Goal: Find contact information: Find contact information

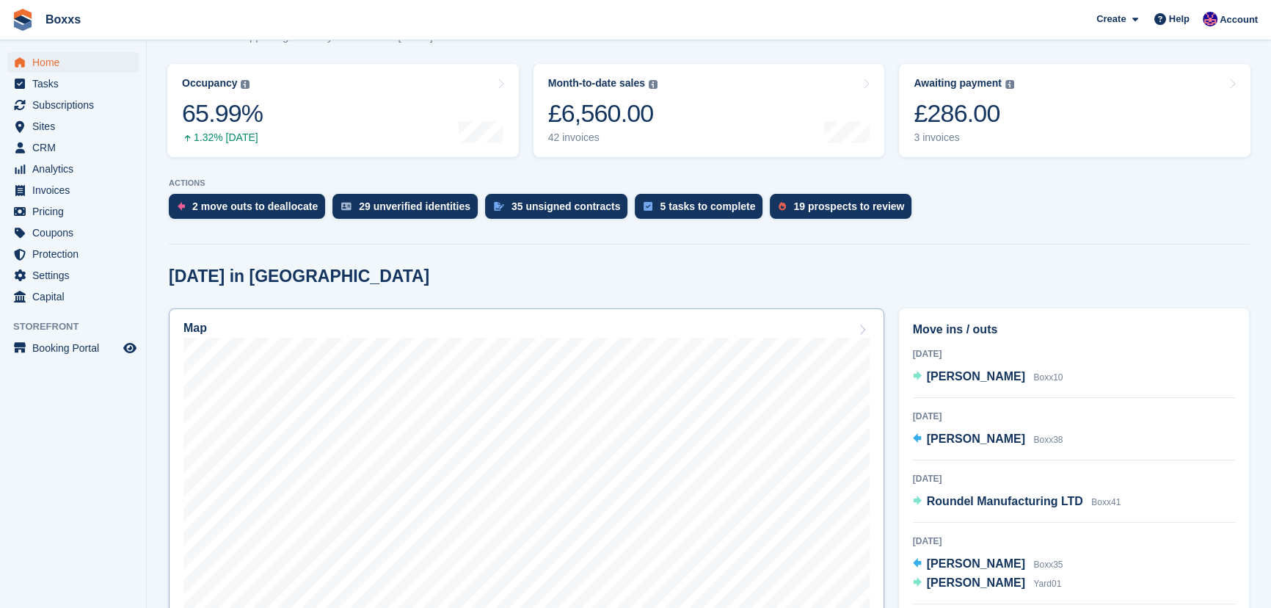
scroll to position [200, 0]
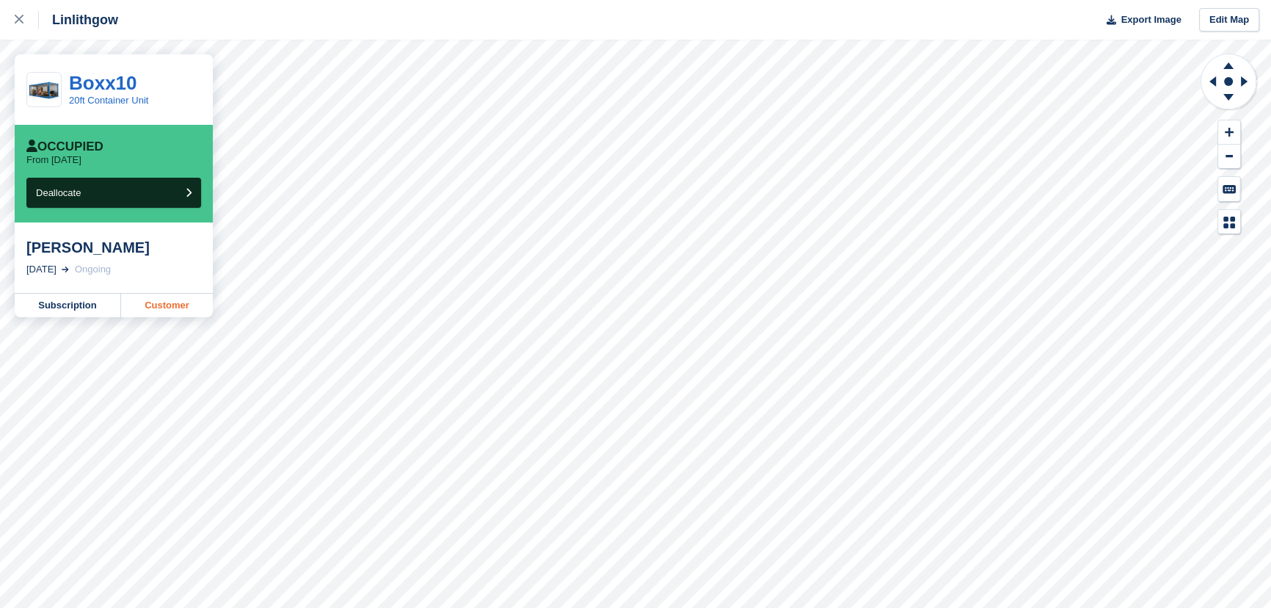
click at [161, 309] on link "Customer" at bounding box center [167, 304] width 92 height 23
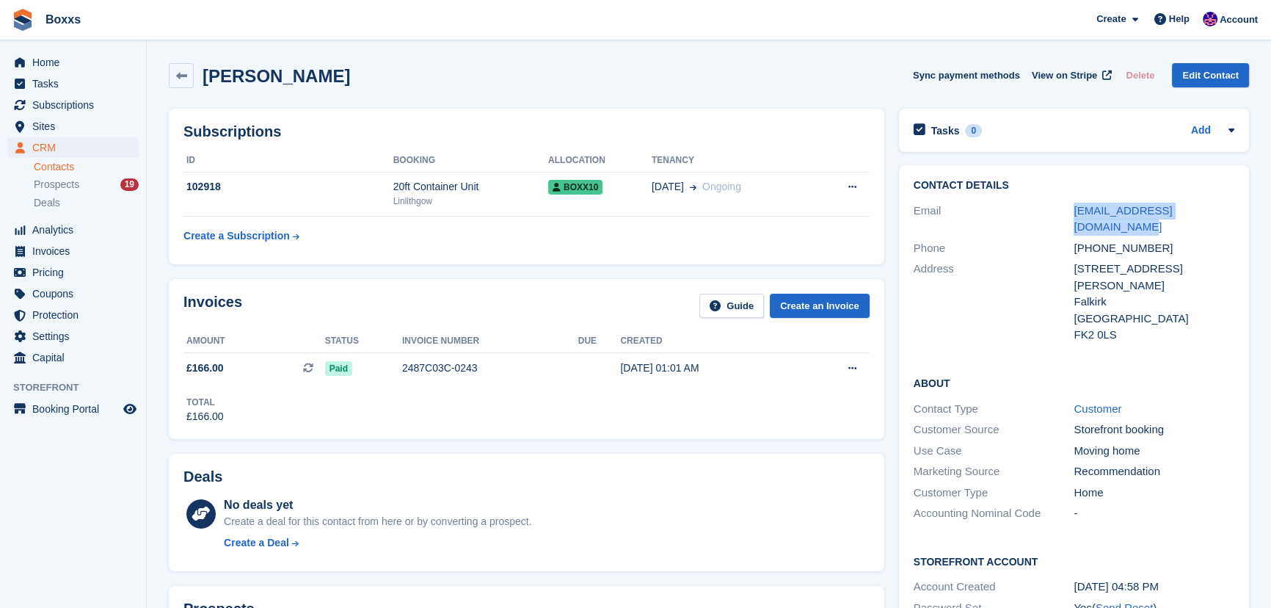
drag, startPoint x: 1074, startPoint y: 210, endPoint x: 1231, endPoint y: 213, distance: 157.0
click at [1231, 213] on div "Email [EMAIL_ADDRESS][DOMAIN_NAME]" at bounding box center [1074, 218] width 321 height 37
copy div "[EMAIL_ADDRESS][DOMAIN_NAME]"
click at [1089, 293] on div "Falkirk" at bounding box center [1153, 301] width 161 height 17
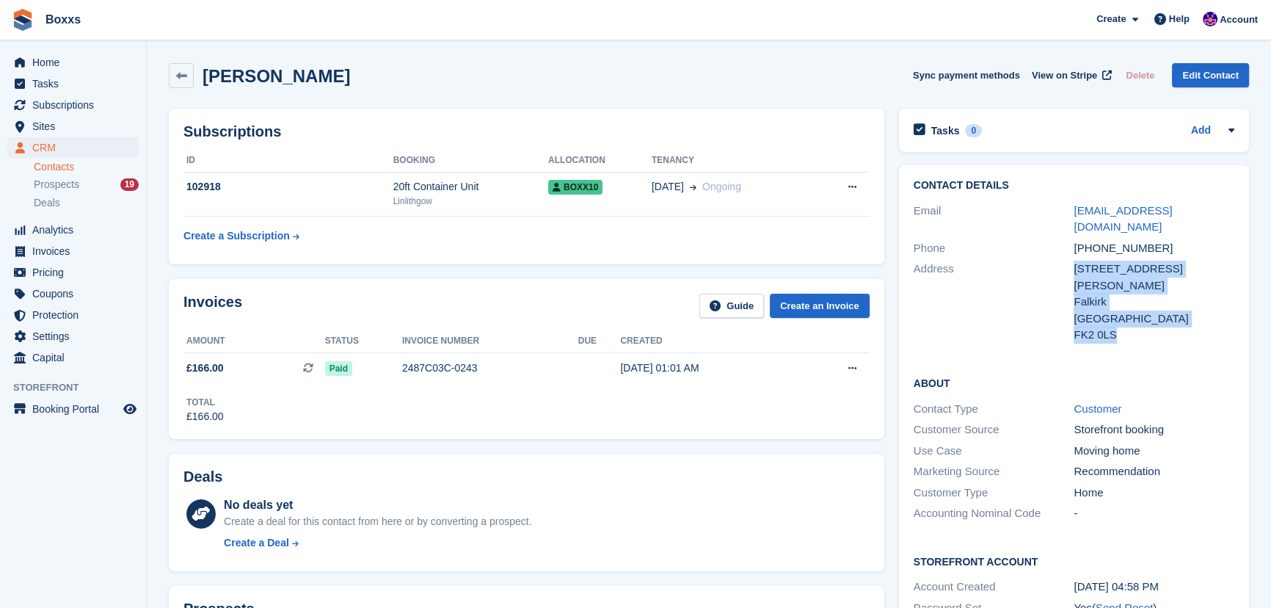
drag, startPoint x: 1117, startPoint y: 302, endPoint x: 1058, endPoint y: 304, distance: 58.7
click at [1058, 304] on div "Address 61 Simpson drive, Maddiston Falkirk United Kingdom FK2 0LS" at bounding box center [1074, 301] width 321 height 87
click at [1101, 327] on div "FK2 0LS" at bounding box center [1153, 335] width 161 height 17
click at [1107, 327] on div "FK2 0LS" at bounding box center [1153, 335] width 161 height 17
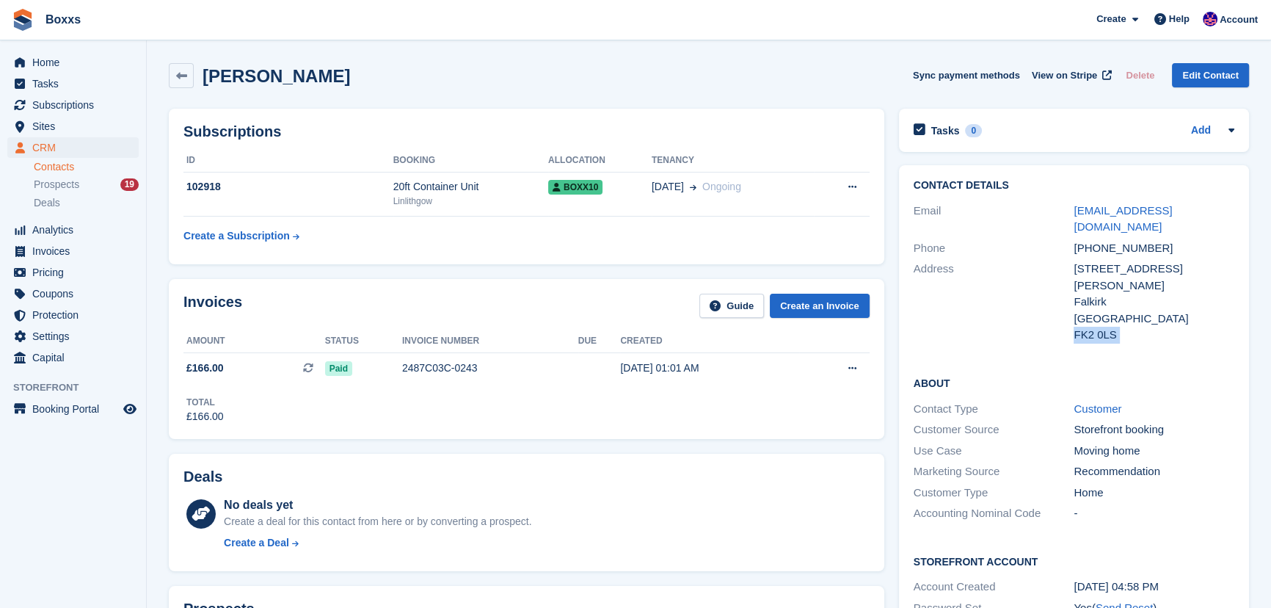
click at [1107, 327] on div "FK2 0LS" at bounding box center [1153, 335] width 161 height 17
copy div "FK2 0LS"
click at [682, 68] on div "HEATHER HAGGERTY Sync payment methods View on Stripe Delete Edit Contact" at bounding box center [709, 75] width 1080 height 25
drag, startPoint x: 424, startPoint y: 80, endPoint x: 205, endPoint y: 76, distance: 218.7
click at [205, 76] on div "HEATHER HAGGERTY Sync payment methods View on Stripe Delete Edit Contact" at bounding box center [709, 75] width 1080 height 25
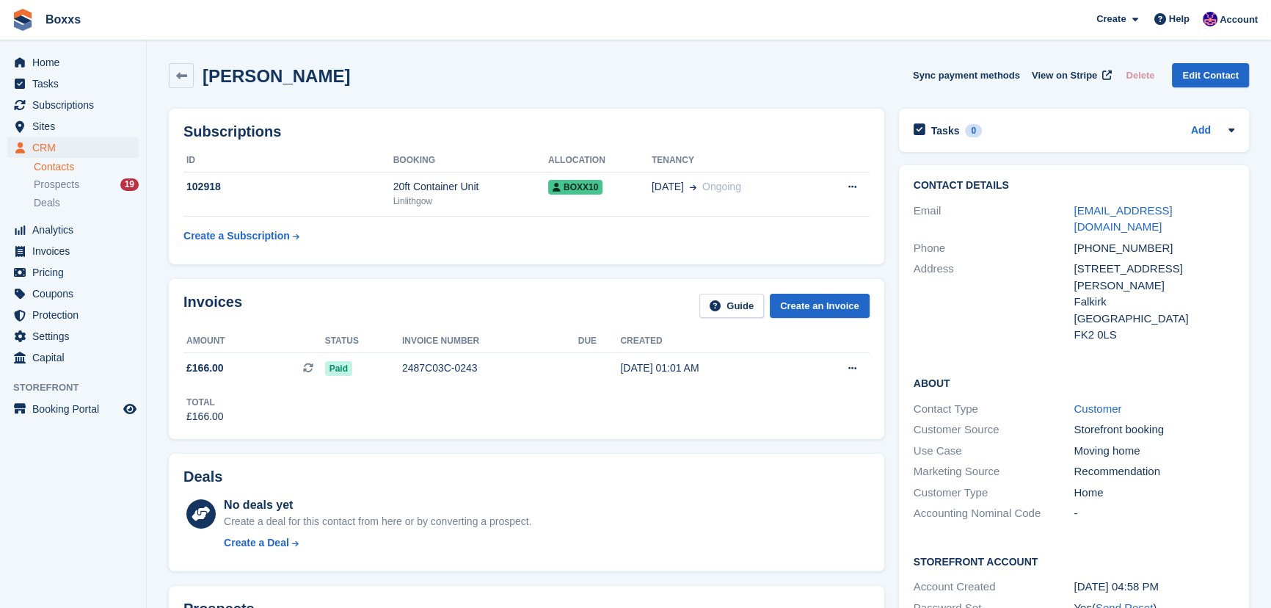
click at [205, 76] on h2 "[PERSON_NAME]" at bounding box center [276, 76] width 147 height 20
drag, startPoint x: 205, startPoint y: 76, endPoint x: 308, endPoint y: 79, distance: 103.5
click at [308, 79] on h2 "[PERSON_NAME]" at bounding box center [276, 76] width 147 height 20
click at [660, 73] on div "HEATHER HAGGERTY Sync payment methods View on Stripe Delete Edit Contact" at bounding box center [709, 75] width 1080 height 25
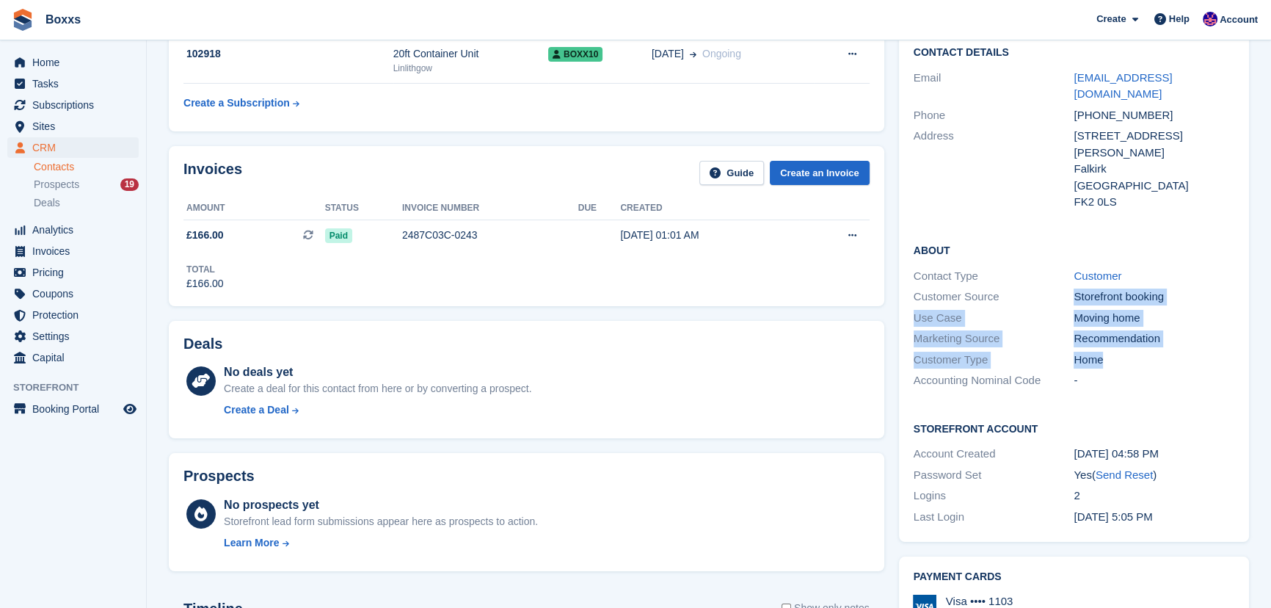
drag, startPoint x: 1116, startPoint y: 330, endPoint x: 1071, endPoint y: 257, distance: 85.9
click at [1071, 257] on div "About Contact Type Customer Customer Source Storefront booking Use Case Moving …" at bounding box center [1074, 316] width 350 height 178
click at [1071, 288] on div "Customer Source" at bounding box center [994, 296] width 161 height 17
drag, startPoint x: 1071, startPoint y: 260, endPoint x: 1151, endPoint y: 327, distance: 104.1
click at [1151, 327] on div "About Contact Type Customer Customer Source Storefront booking Use Case Moving …" at bounding box center [1074, 316] width 350 height 178
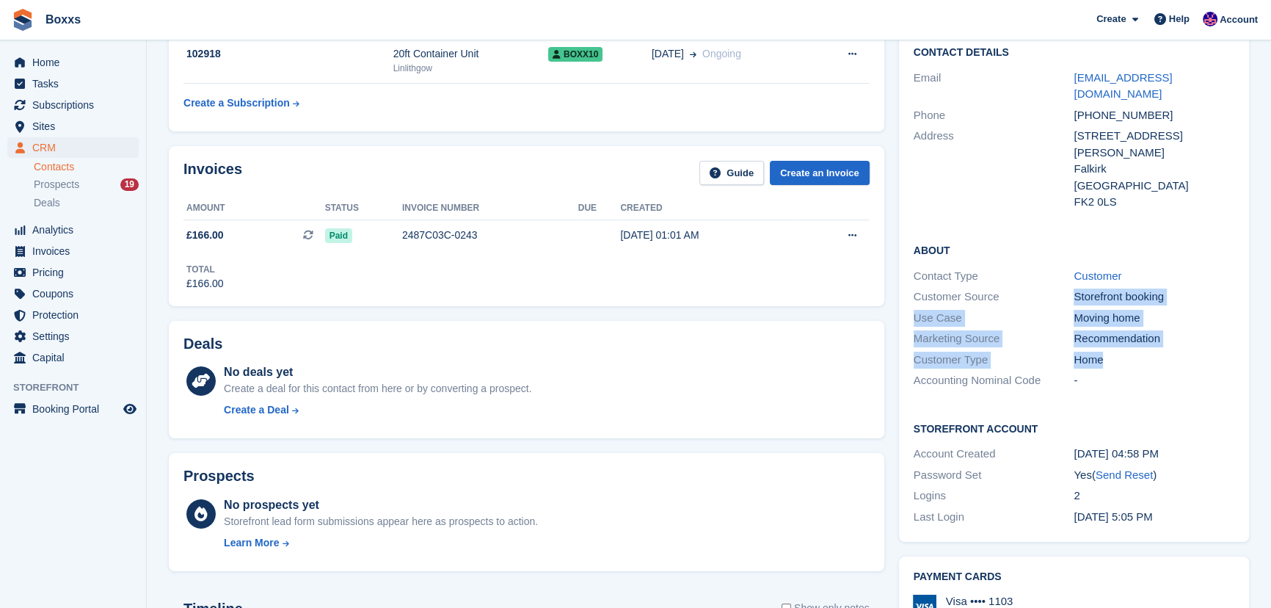
click at [1140, 351] on div "Home" at bounding box center [1153, 359] width 161 height 17
drag, startPoint x: 1140, startPoint y: 329, endPoint x: 1080, endPoint y: 257, distance: 93.8
click at [1080, 257] on div "About Contact Type Customer Customer Source Storefront booking Use Case Moving …" at bounding box center [1074, 316] width 350 height 178
click at [1079, 288] on div "Storefront booking" at bounding box center [1153, 296] width 161 height 17
drag, startPoint x: 1074, startPoint y: 259, endPoint x: 1146, endPoint y: 326, distance: 98.1
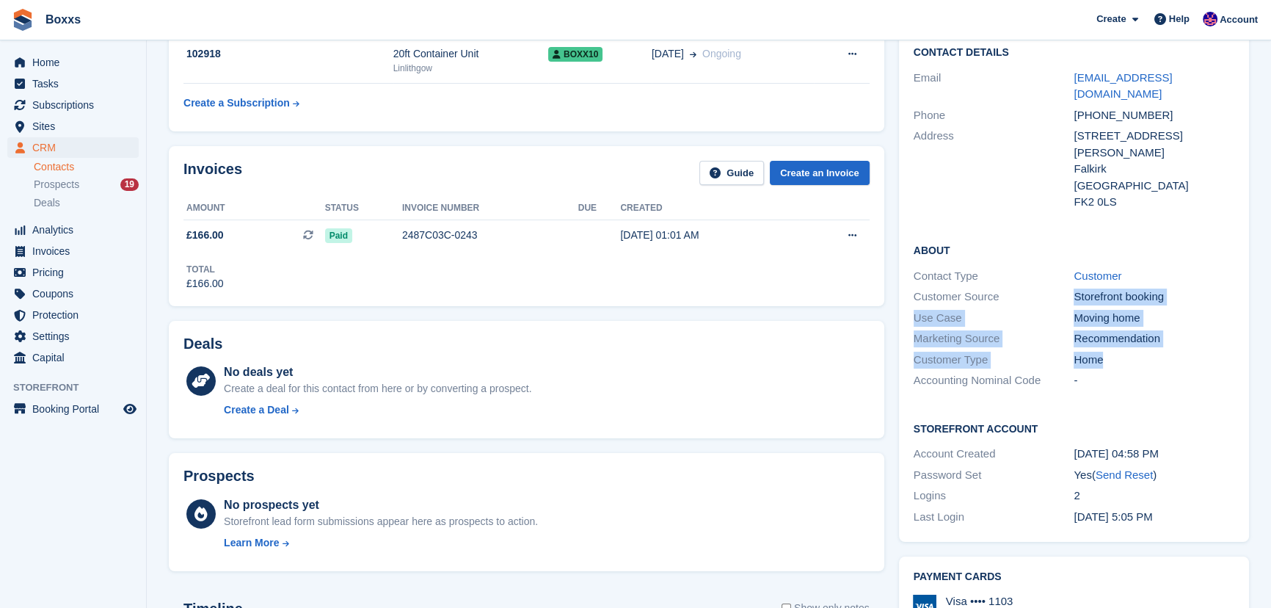
click at [1146, 326] on div "About Contact Type Customer Customer Source Storefront booking Use Case Moving …" at bounding box center [1074, 316] width 350 height 178
click at [1142, 351] on div "Home" at bounding box center [1153, 359] width 161 height 17
drag, startPoint x: 1126, startPoint y: 347, endPoint x: 908, endPoint y: 244, distance: 240.6
click at [908, 244] on div "About Contact Type Customer Customer Source Storefront booking Use Case Moving …" at bounding box center [1074, 316] width 350 height 178
click at [911, 242] on div "About Contact Type Customer Customer Source Storefront booking Use Case Moving …" at bounding box center [1074, 316] width 350 height 178
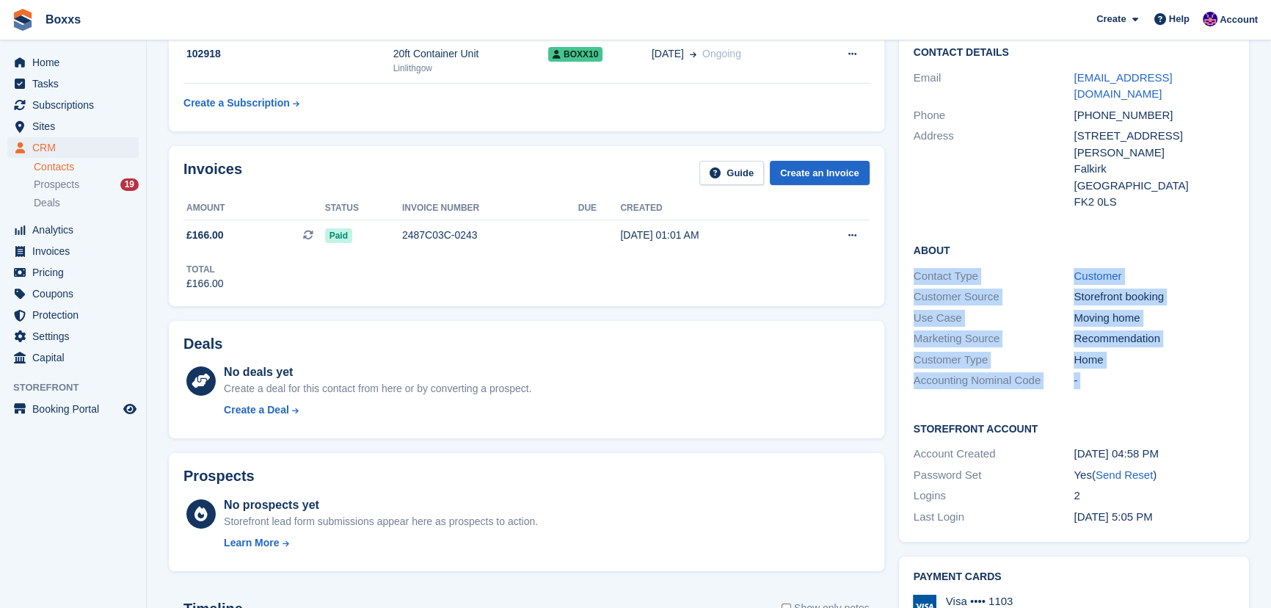
drag, startPoint x: 911, startPoint y: 242, endPoint x: 1128, endPoint y: 349, distance: 241.8
click at [1128, 349] on div "About Contact Type Customer Customer Source Storefront booking Use Case Moving …" at bounding box center [1074, 316] width 350 height 178
click at [1128, 372] on div "-" at bounding box center [1153, 380] width 161 height 17
drag, startPoint x: 971, startPoint y: 305, endPoint x: 914, endPoint y: 243, distance: 84.6
click at [914, 243] on div "About Contact Type Customer Customer Source Storefront booking Use Case Moving …" at bounding box center [1074, 316] width 350 height 178
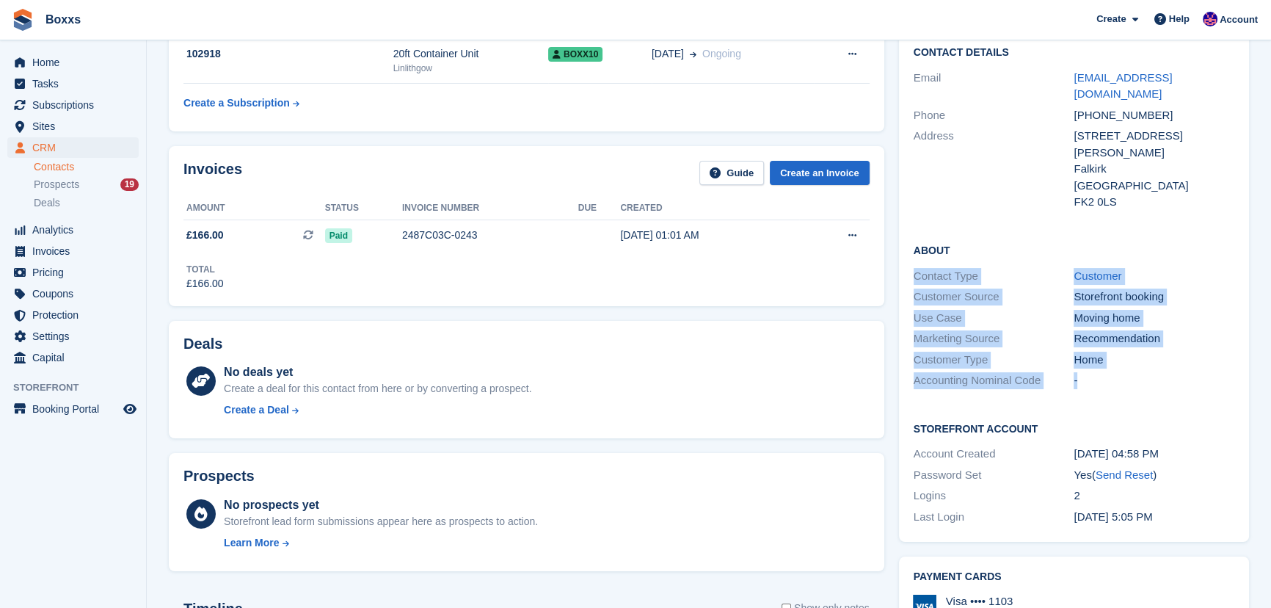
click at [914, 268] on div "Contact Type" at bounding box center [994, 276] width 161 height 17
drag, startPoint x: 913, startPoint y: 242, endPoint x: 1105, endPoint y: 348, distance: 219.4
click at [1105, 348] on div "About Contact Type Customer Customer Source Storefront booking Use Case Moving …" at bounding box center [1074, 316] width 350 height 178
drag, startPoint x: 1105, startPoint y: 348, endPoint x: 1122, endPoint y: 348, distance: 16.9
click at [1106, 372] on div "-" at bounding box center [1153, 380] width 161 height 17
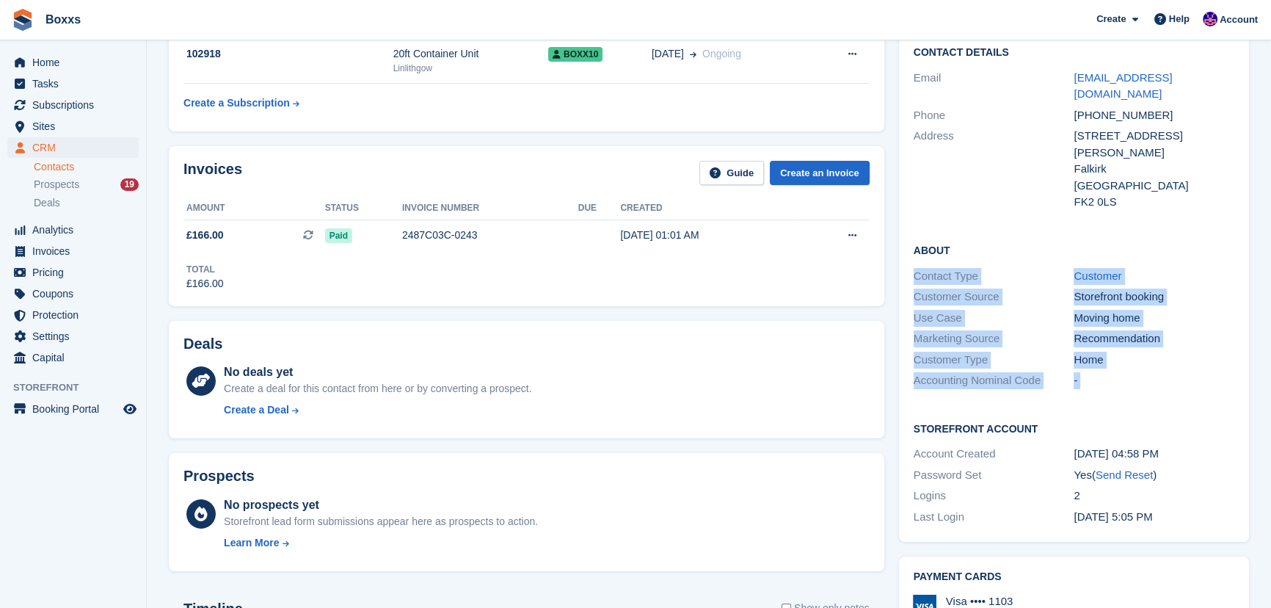
drag, startPoint x: 1090, startPoint y: 346, endPoint x: 1108, endPoint y: 346, distance: 17.6
click at [1093, 372] on div "-" at bounding box center [1153, 380] width 161 height 17
click at [1123, 372] on div "-" at bounding box center [1153, 380] width 161 height 17
drag, startPoint x: 1115, startPoint y: 344, endPoint x: 916, endPoint y: 239, distance: 225.5
click at [916, 239] on div "About Contact Type Customer Customer Source Storefront booking Use Case Moving …" at bounding box center [1074, 316] width 350 height 178
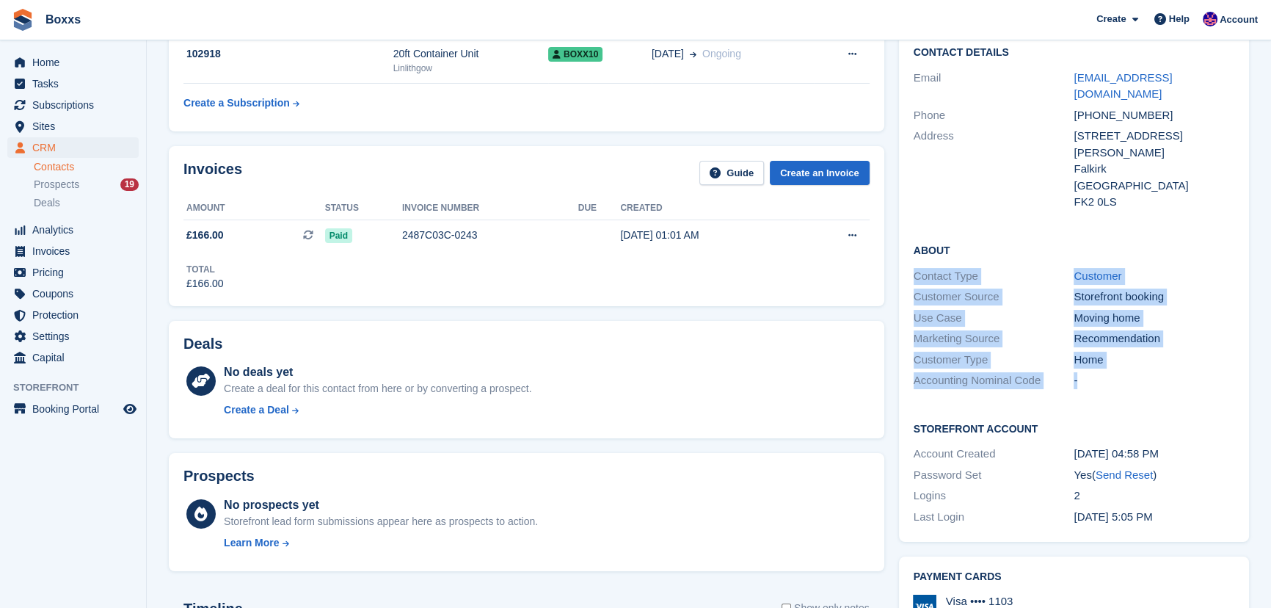
click at [1095, 372] on div "-" at bounding box center [1153, 380] width 161 height 17
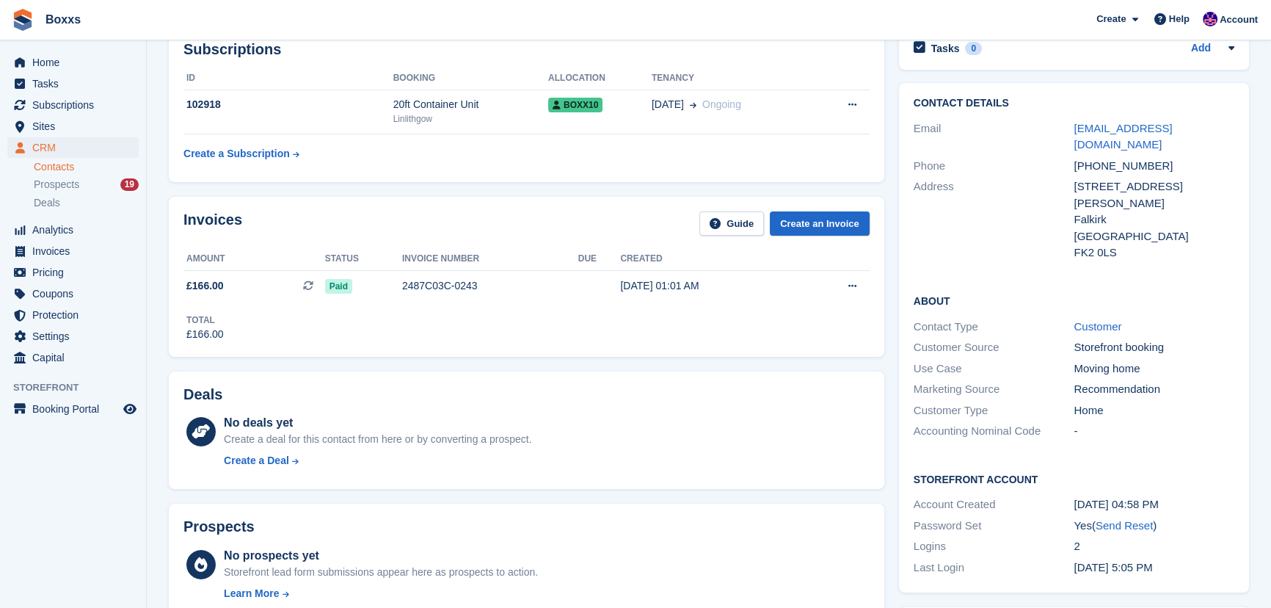
scroll to position [0, 0]
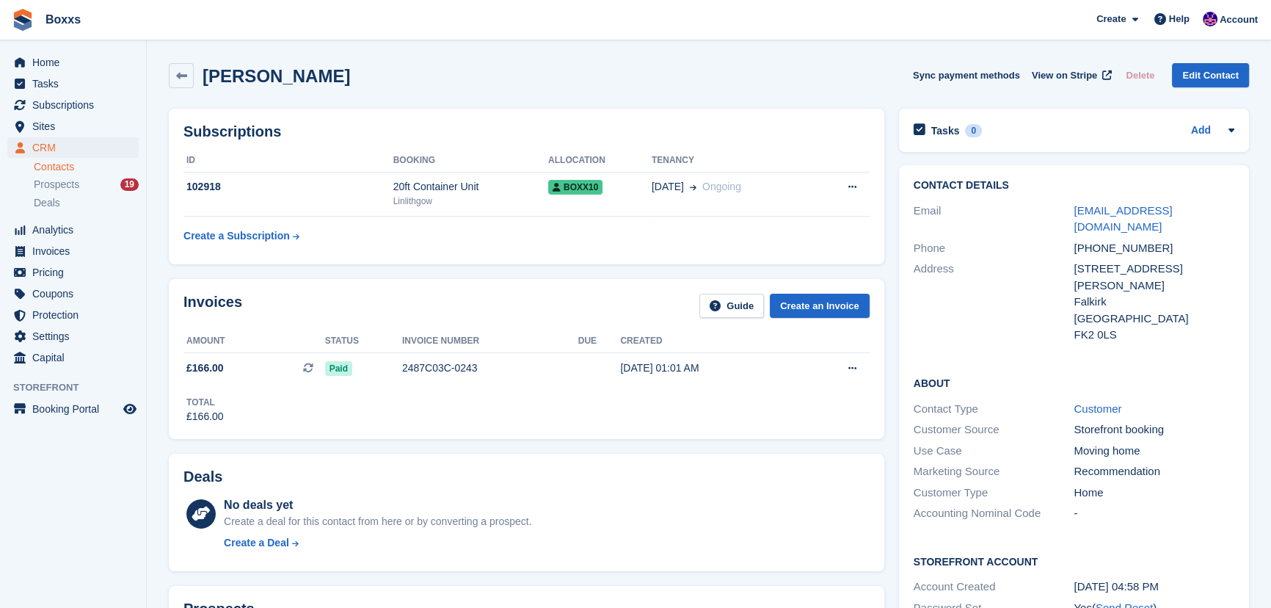
click at [1134, 327] on div "FK2 0LS" at bounding box center [1153, 335] width 161 height 17
click at [1145, 327] on div "FK2 0LS" at bounding box center [1153, 335] width 161 height 17
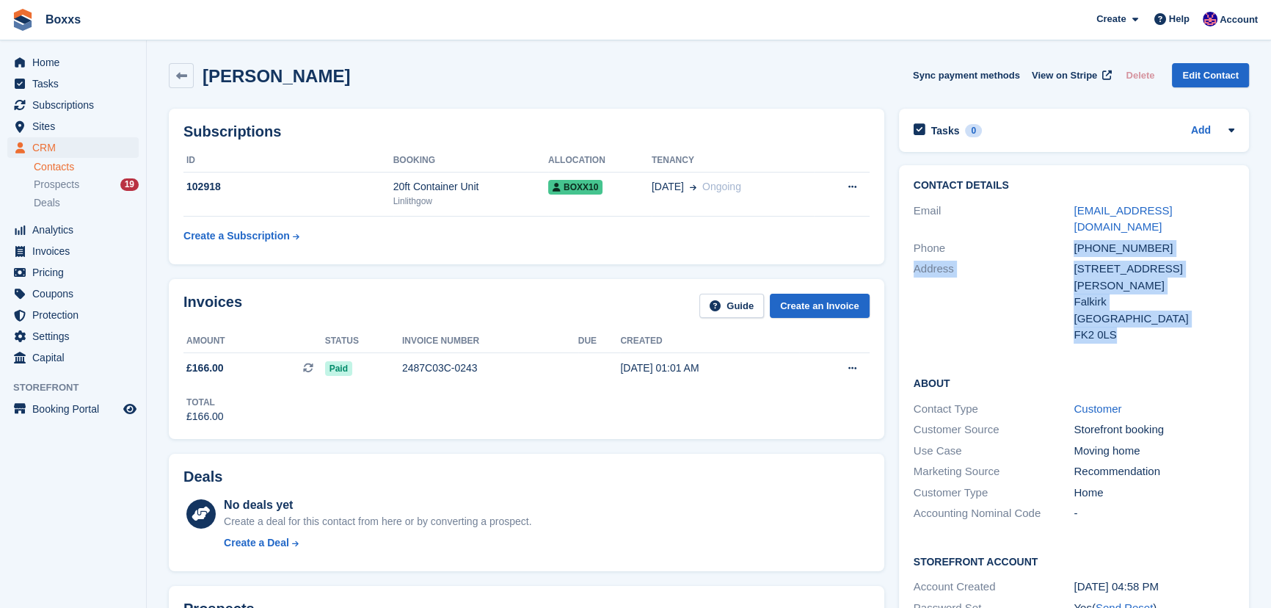
drag, startPoint x: 1151, startPoint y: 299, endPoint x: 1074, endPoint y: 239, distance: 97.2
click at [1074, 239] on div "Contact Details Email haggertyheather53@gmail.com Phone +447926441664 Address 6…" at bounding box center [1074, 262] width 350 height 195
click at [1076, 293] on div "Falkirk" at bounding box center [1153, 301] width 161 height 17
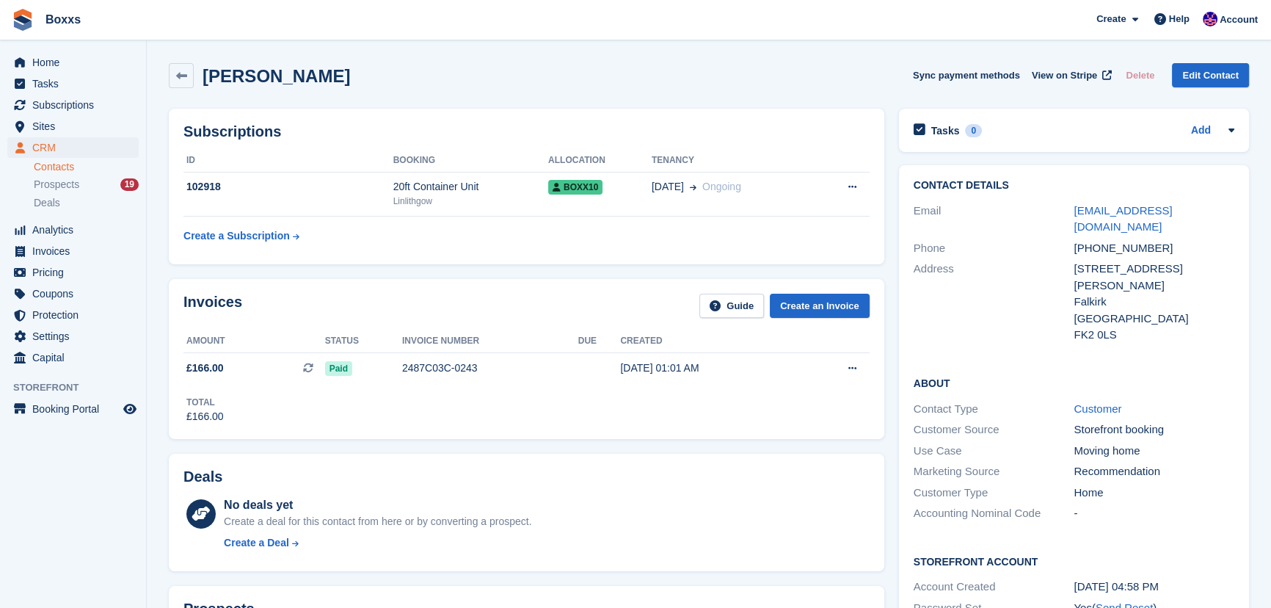
click at [1121, 315] on div "Contact Details Email haggertyheather53@gmail.com Phone +447926441664 Address 6…" at bounding box center [1074, 262] width 350 height 195
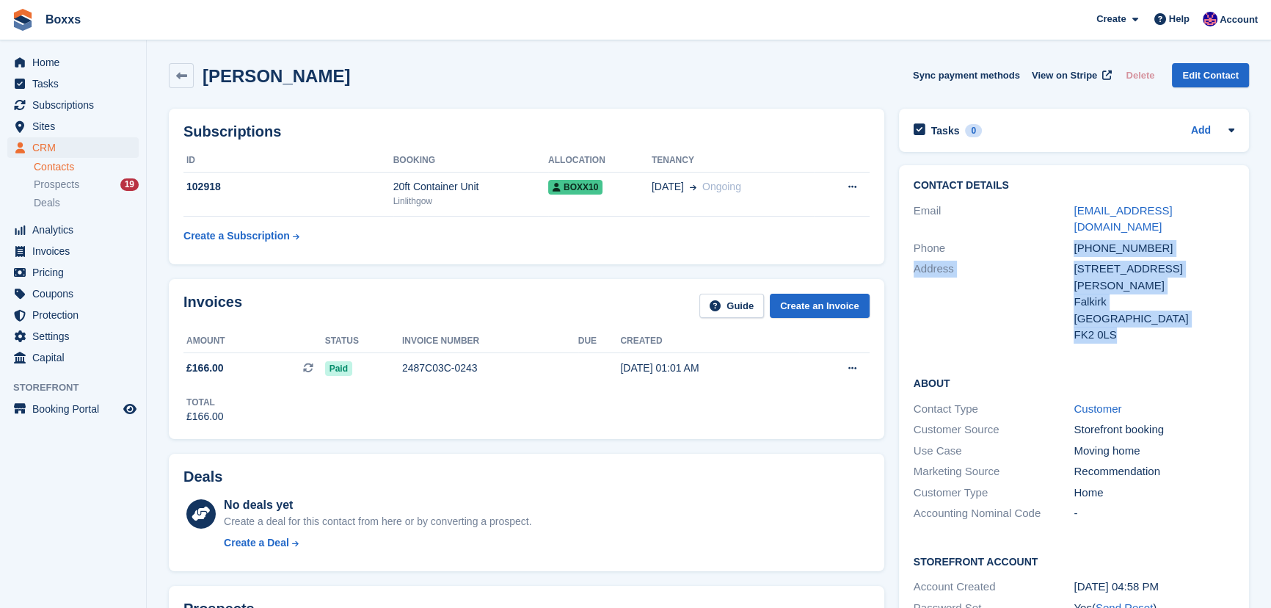
drag, startPoint x: 1138, startPoint y: 299, endPoint x: 1072, endPoint y: 234, distance: 92.9
click at [1072, 234] on div "Contact Details Email haggertyheather53@gmail.com Phone +447926441664 Address 6…" at bounding box center [1074, 262] width 350 height 195
click at [1063, 258] on div "Address 61 Simpson drive, Maddiston Falkirk United Kingdom FK2 0LS" at bounding box center [1074, 301] width 321 height 87
drag, startPoint x: 1063, startPoint y: 236, endPoint x: 1149, endPoint y: 299, distance: 106.5
click at [1149, 299] on div "Contact Details Email haggertyheather53@gmail.com Phone +447926441664 Address 6…" at bounding box center [1074, 262] width 350 height 195
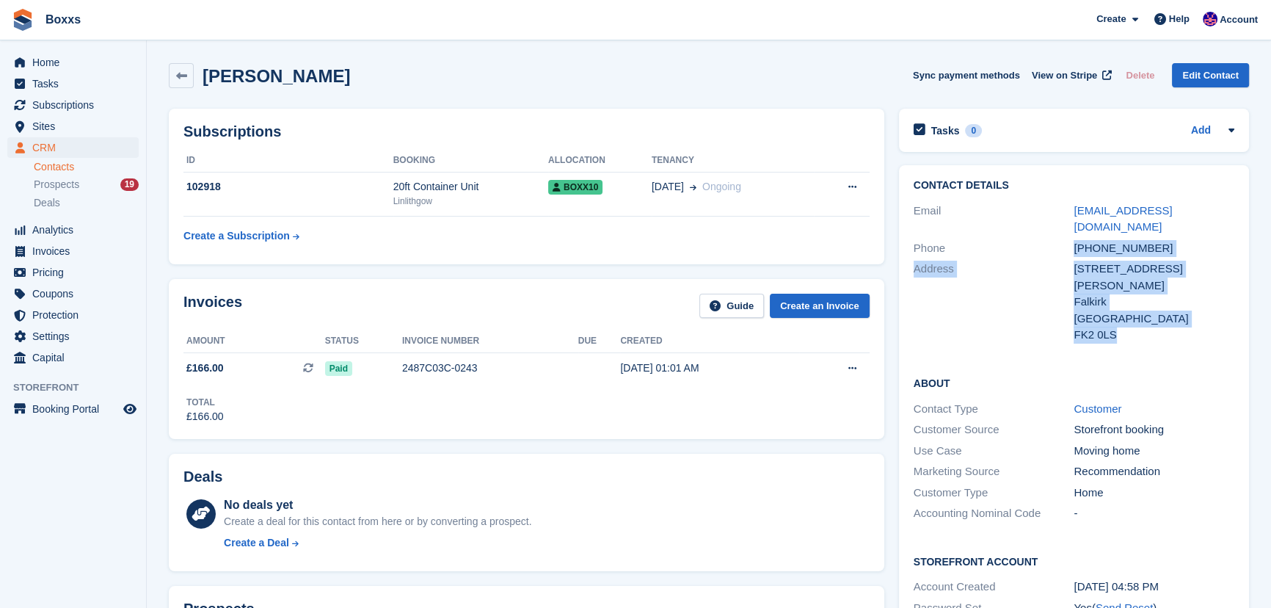
drag, startPoint x: 1123, startPoint y: 320, endPoint x: 1128, endPoint y: 310, distance: 11.2
click at [1123, 318] on div "Contact Details Email haggertyheather53@gmail.com Phone +447926441664 Address 6…" at bounding box center [1074, 262] width 350 height 195
click at [1140, 327] on div "FK2 0LS" at bounding box center [1153, 335] width 161 height 17
